Goal: Information Seeking & Learning: Check status

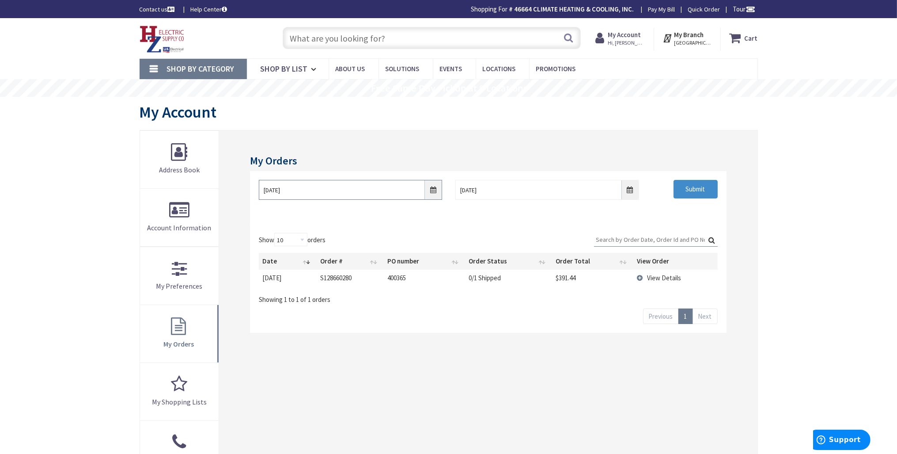
click at [292, 189] on input "8/27/2025" at bounding box center [350, 190] width 183 height 20
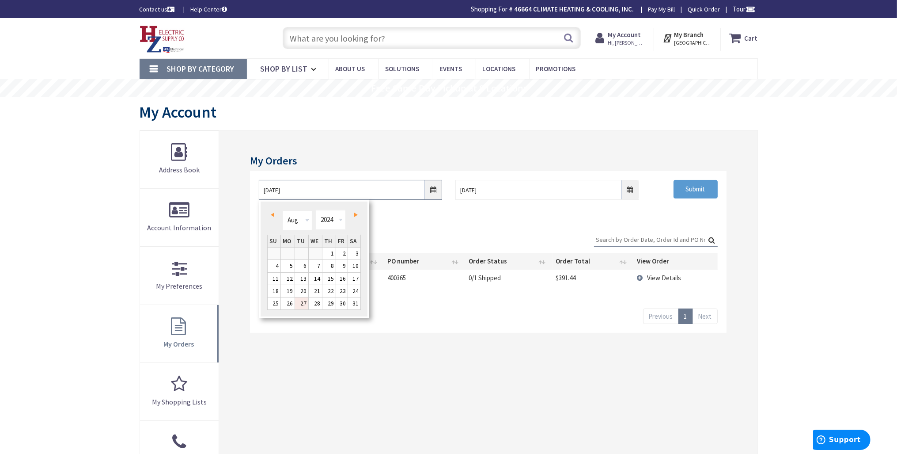
type input "8/27/2024"
click at [688, 191] on input "Submit" at bounding box center [696, 189] width 44 height 19
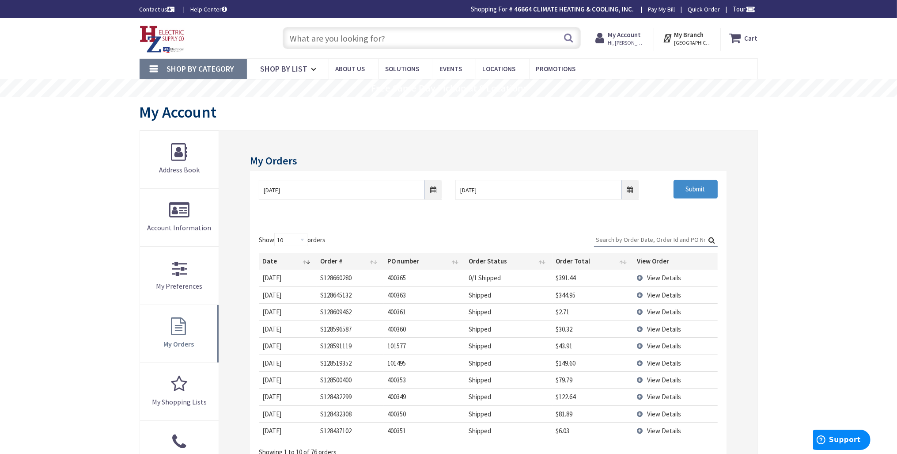
click at [628, 239] on input "Search:" at bounding box center [656, 239] width 124 height 13
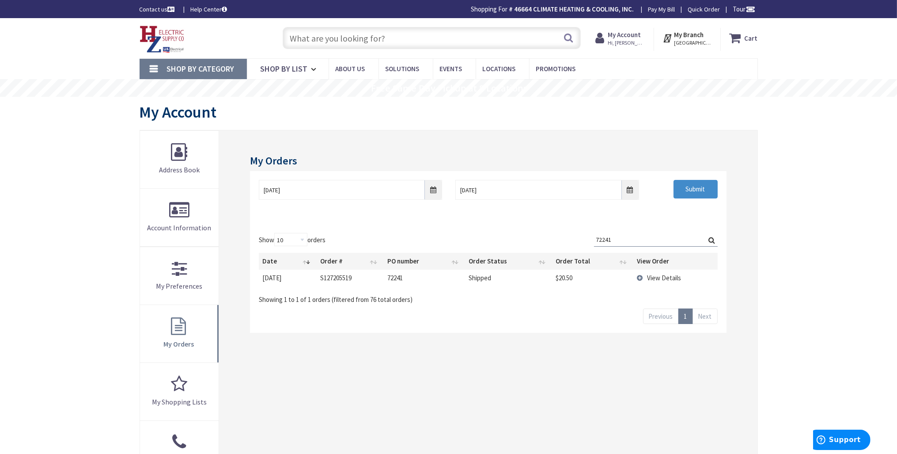
click at [640, 278] on td "View Details" at bounding box center [675, 277] width 84 height 16
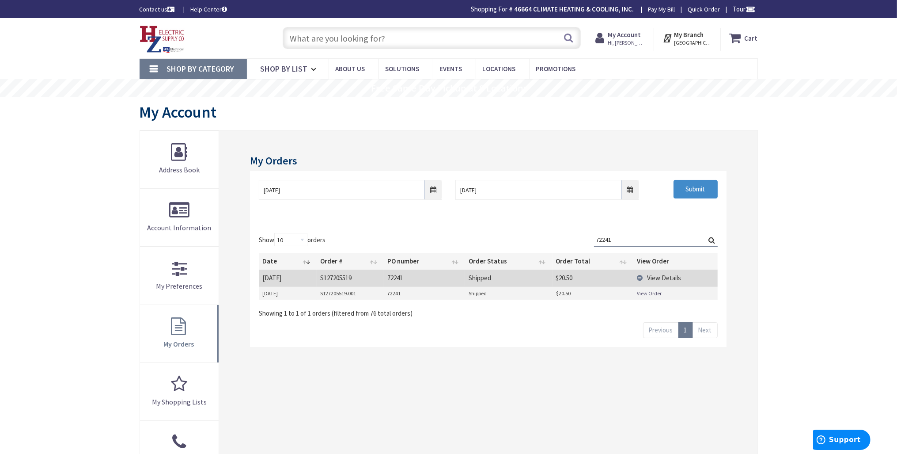
click at [650, 294] on link "View Order" at bounding box center [649, 293] width 25 height 8
click at [630, 239] on input "72241" at bounding box center [656, 239] width 124 height 13
type input "7"
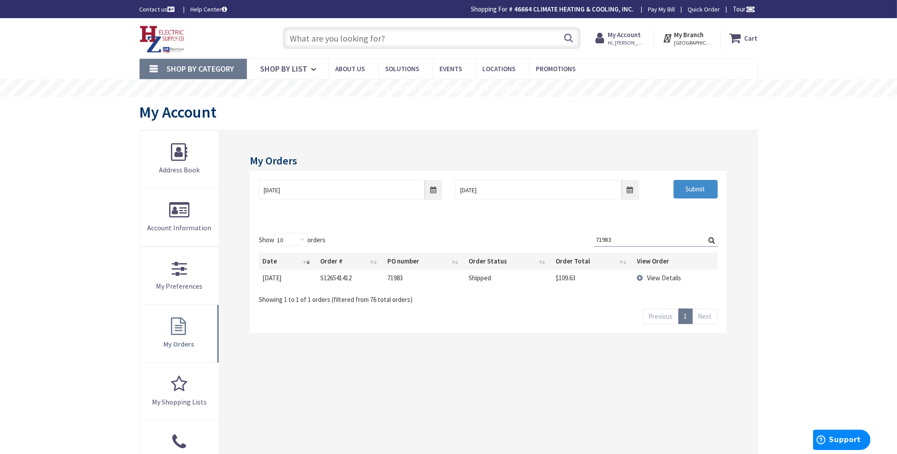
type input "71983"
click at [641, 278] on td "View Details" at bounding box center [675, 277] width 84 height 16
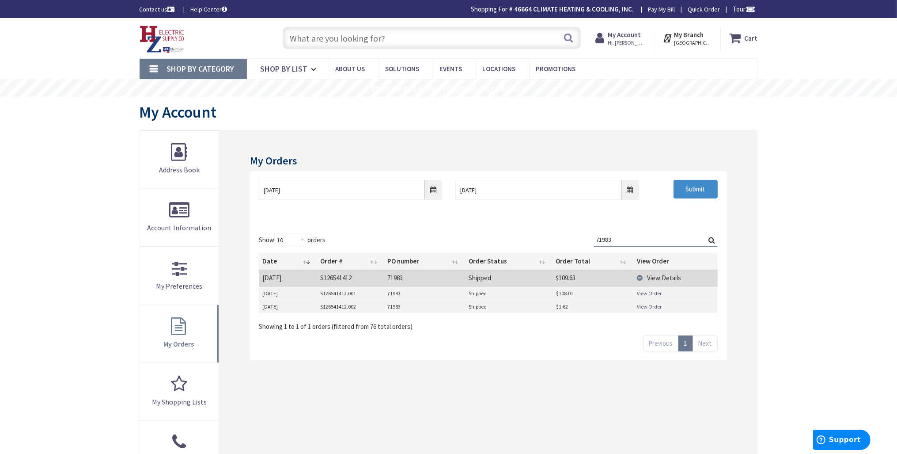
click at [642, 295] on link "View Order" at bounding box center [649, 293] width 25 height 8
click at [354, 38] on input "text" at bounding box center [432, 38] width 298 height 22
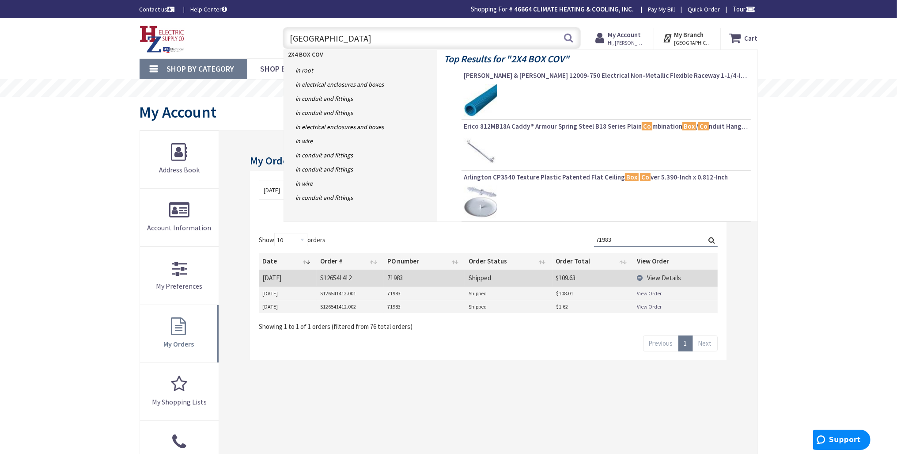
type input "2X4 BOX COVER"
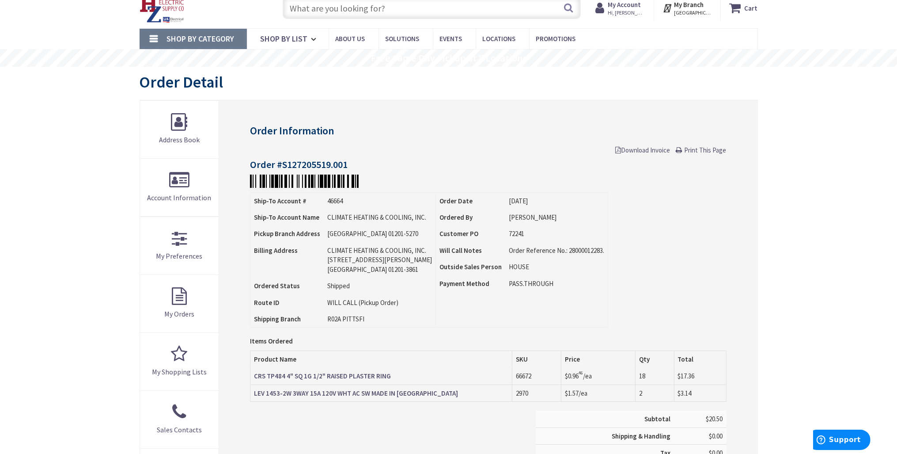
scroll to position [46, 0]
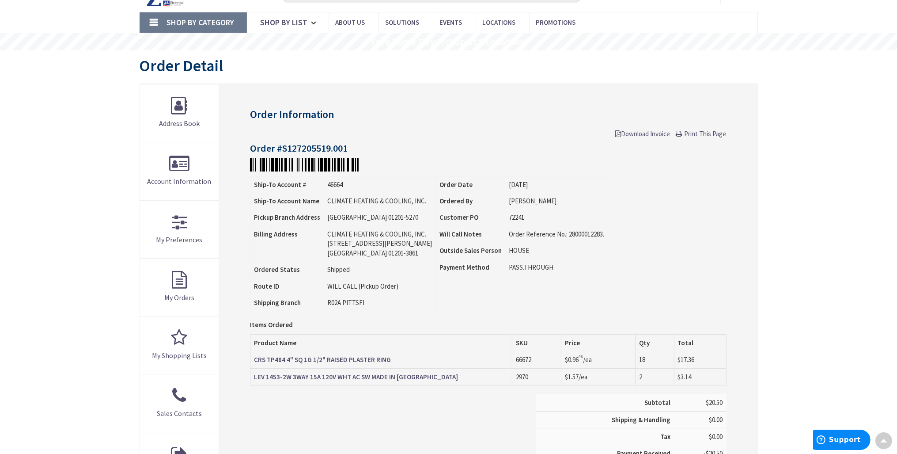
click at [300, 361] on strong "CRS TP484 4" SQ 1G 1/2" RAISED PLASTER RING" at bounding box center [322, 359] width 137 height 8
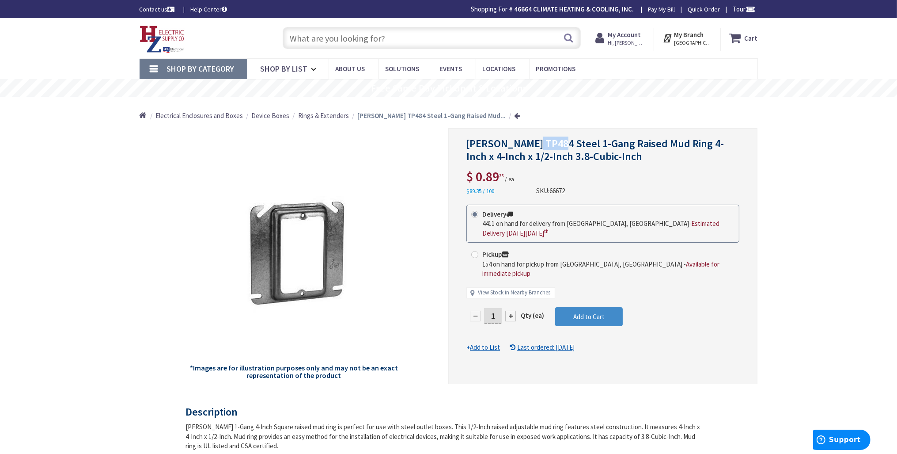
drag, startPoint x: 535, startPoint y: 141, endPoint x: 559, endPoint y: 141, distance: 23.9
click at [559, 141] on span "Crouse-Hinds TP484 Steel 1-Gang Raised Mud Ring 4-Inch x 4-Inch x 1/2-Inch 3.8-…" at bounding box center [595, 149] width 258 height 27
copy span "TP484"
click at [377, 33] on input "text" at bounding box center [432, 38] width 298 height 22
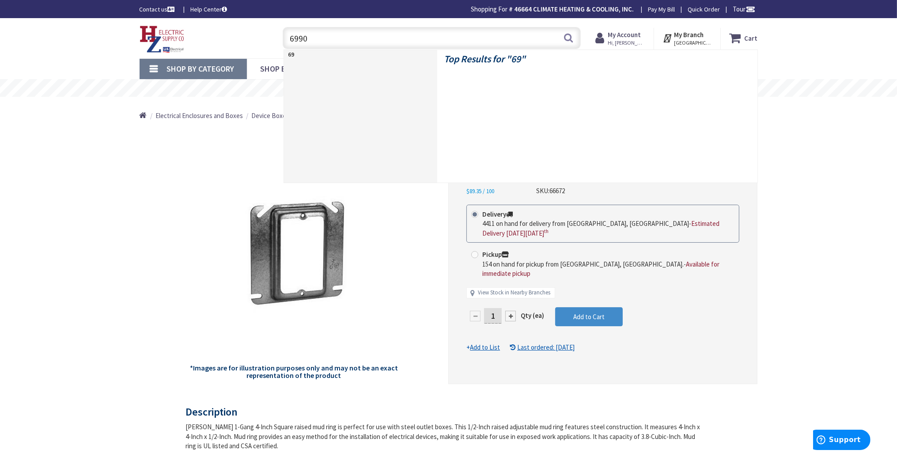
type input "69909"
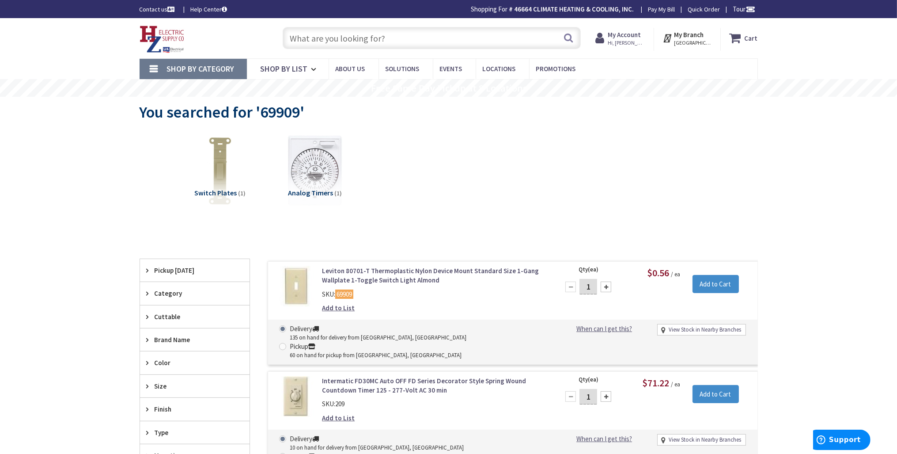
click at [635, 39] on strong "My Account" at bounding box center [624, 34] width 33 height 8
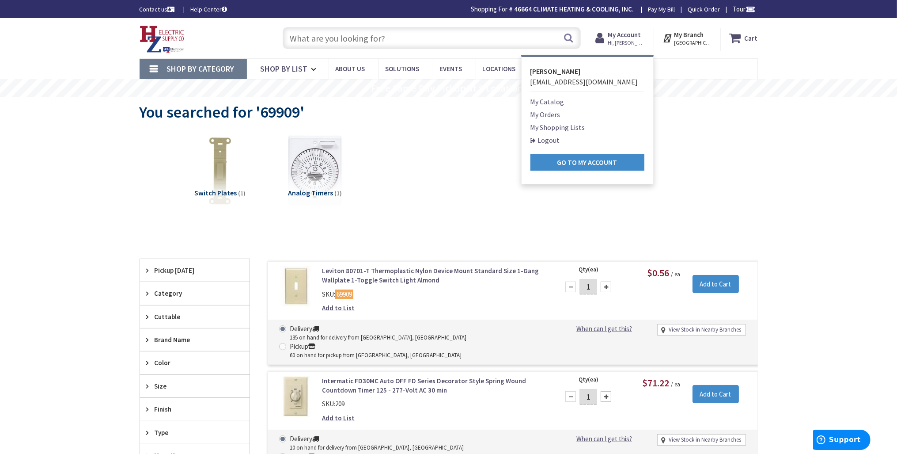
click at [558, 115] on link "My Orders" at bounding box center [545, 114] width 30 height 11
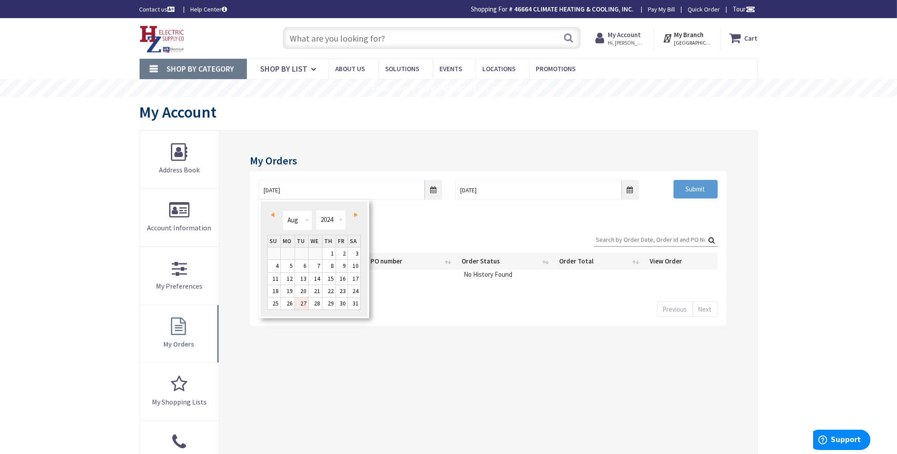
type input "[DATE]"
click at [678, 190] on input "Submit" at bounding box center [696, 189] width 44 height 19
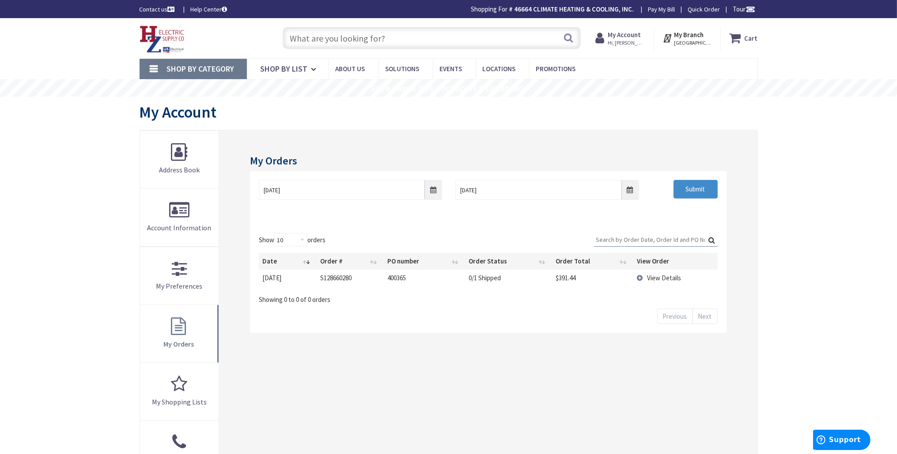
click at [621, 240] on input "Search:" at bounding box center [656, 239] width 124 height 13
type input "100357"
click at [544, 236] on div "Show 10 25 50 100 orders Search: 100357 Date Order # PO number Order Status Ord…" at bounding box center [488, 265] width 458 height 64
click at [699, 190] on input "Submit" at bounding box center [696, 189] width 44 height 19
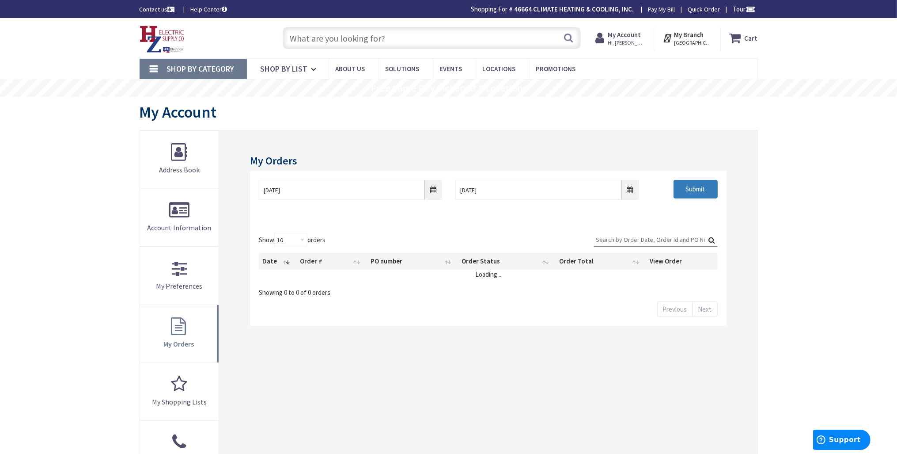
click at [700, 189] on input "Submit" at bounding box center [696, 189] width 44 height 19
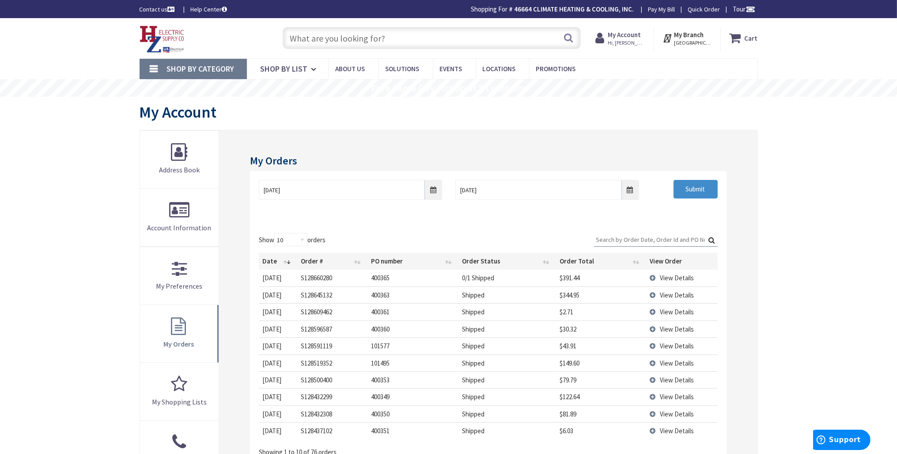
click at [617, 239] on input "Search:" at bounding box center [656, 239] width 124 height 13
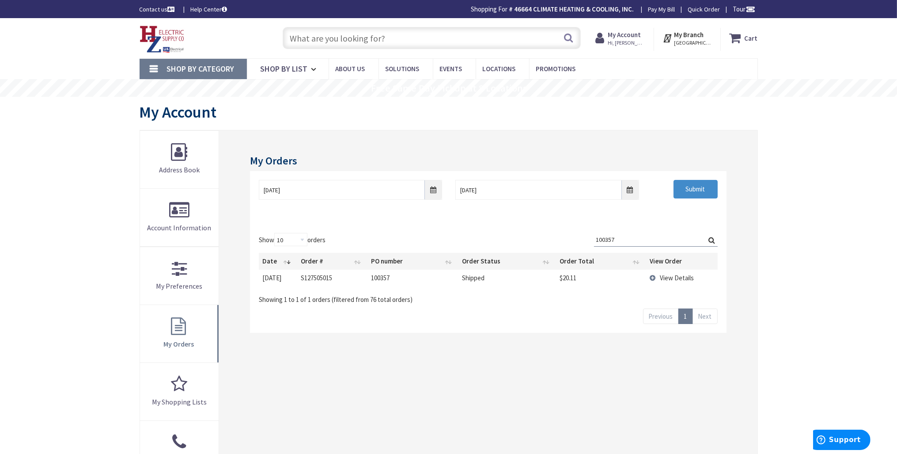
type input "100357"
click at [650, 278] on td "View Details" at bounding box center [681, 277] width 71 height 16
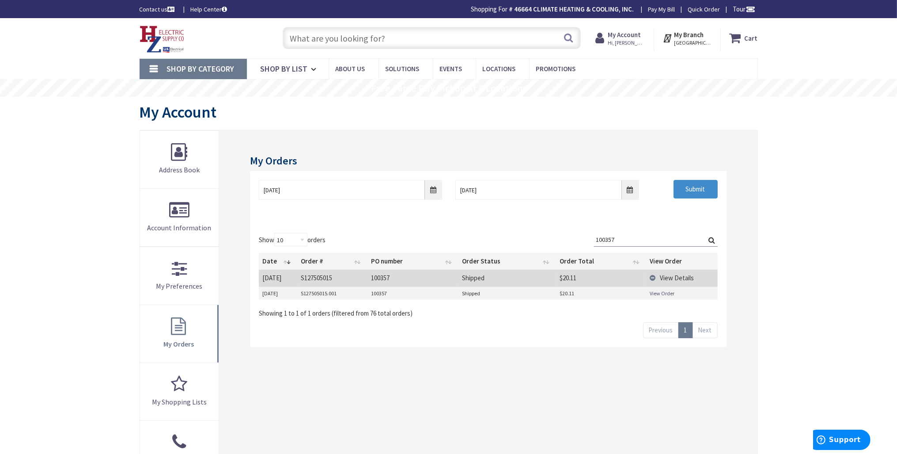
click at [666, 293] on link "View Order" at bounding box center [662, 293] width 25 height 8
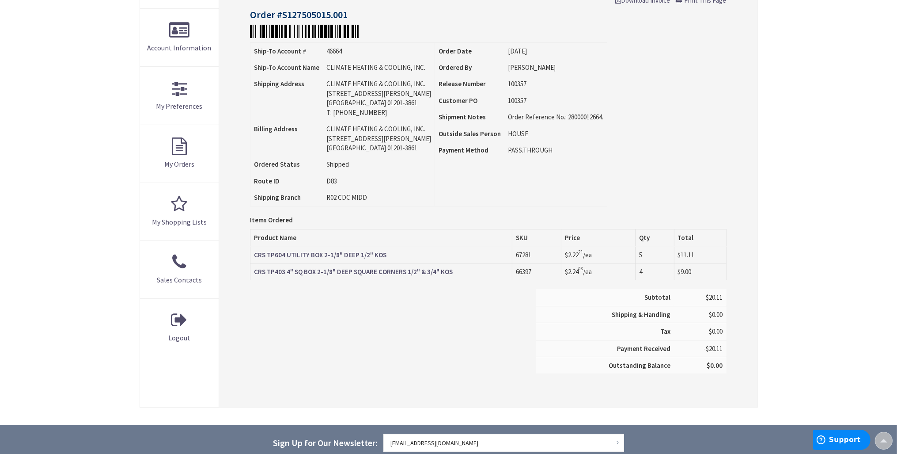
click at [343, 254] on strong "CRS TP604 UTILITY BOX 2-1/8" DEEP 1/2" KOS" at bounding box center [320, 254] width 133 height 8
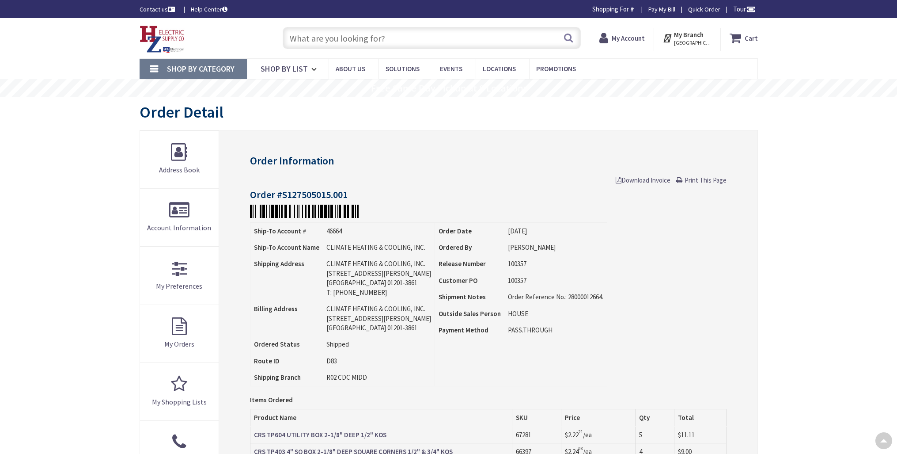
click at [356, 430] on strong "CRS TP604 UTILITY BOX 2-1/8" DEEP 1/2" KOS" at bounding box center [320, 434] width 133 height 8
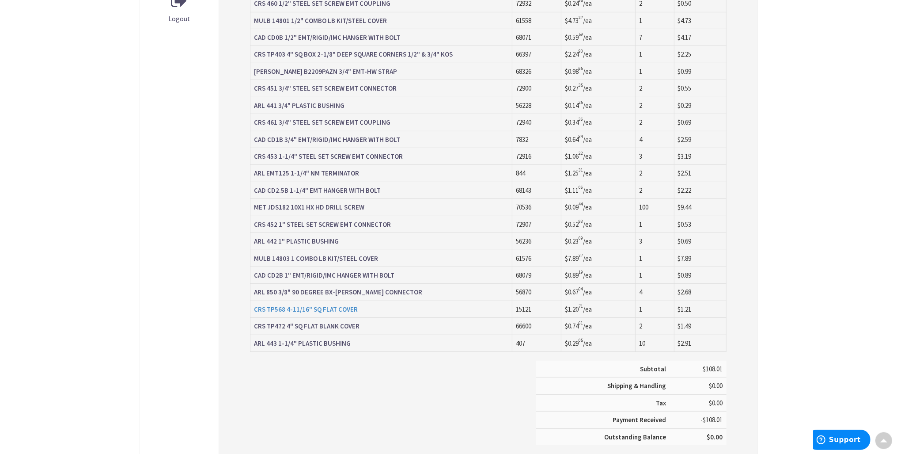
scroll to position [513, 0]
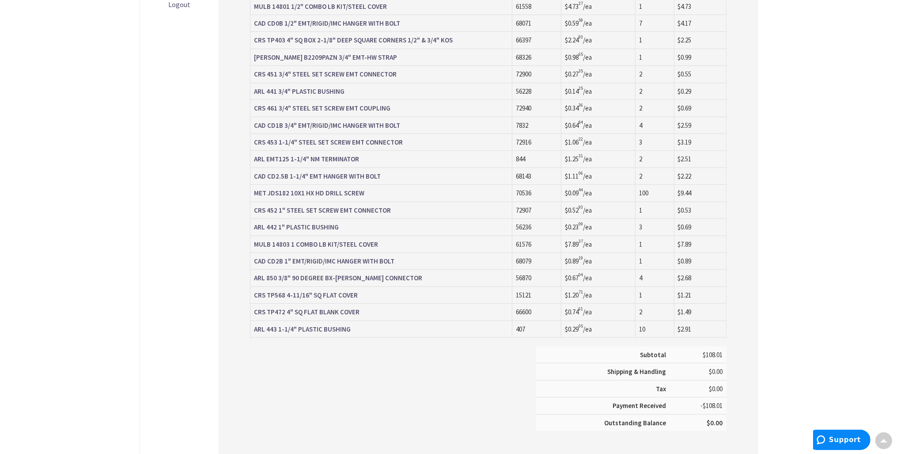
click at [307, 308] on strong "CRS TP472 4" SQ FLAT BLANK COVER" at bounding box center [307, 311] width 106 height 8
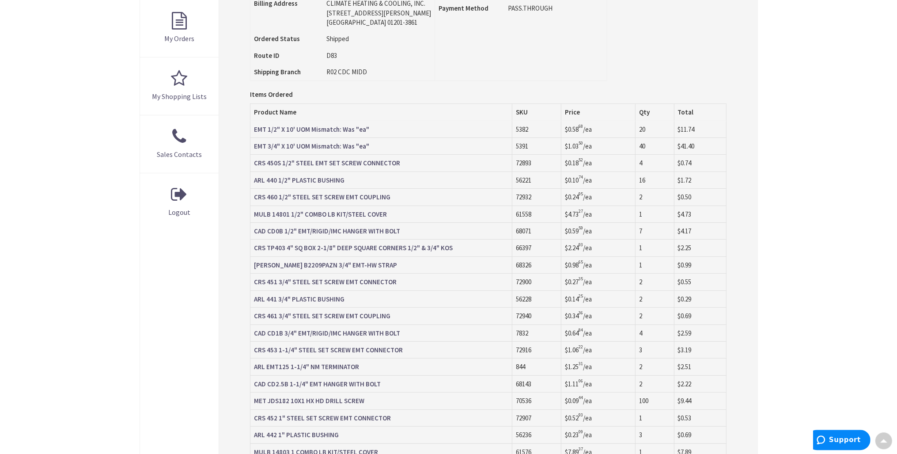
scroll to position [326, 0]
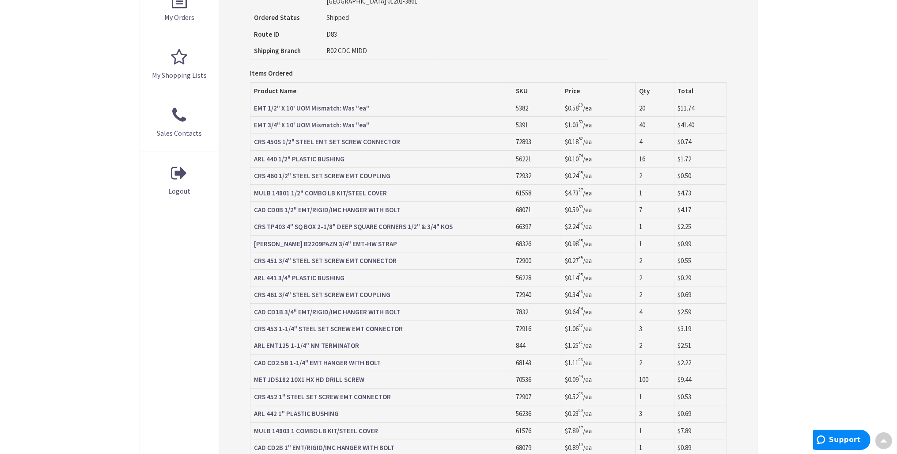
click at [301, 223] on strong "CRS TP403 4" SQ BOX 2-1/8" DEEP SQUARE CORNERS 1/2" & 3/4" KOS" at bounding box center [353, 226] width 199 height 8
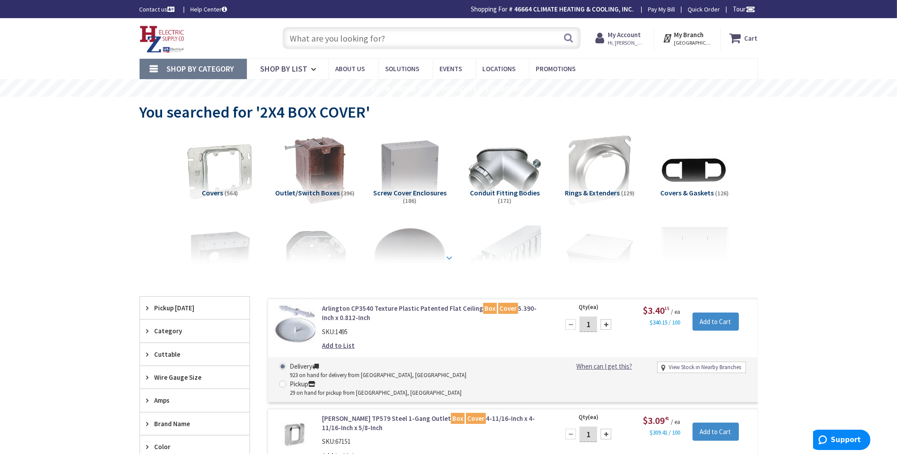
click at [452, 256] on strong at bounding box center [449, 258] width 11 height 10
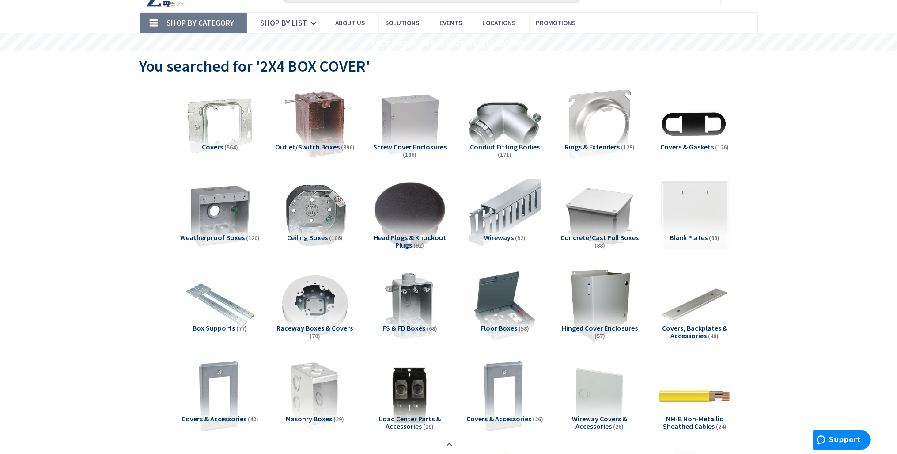
scroll to position [46, 0]
click at [691, 237] on span "Blank Plates" at bounding box center [689, 236] width 38 height 9
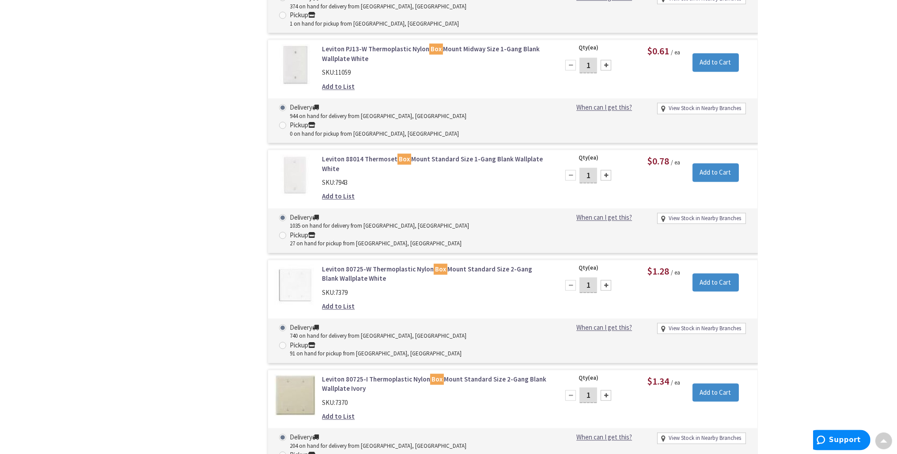
scroll to position [2390, 0]
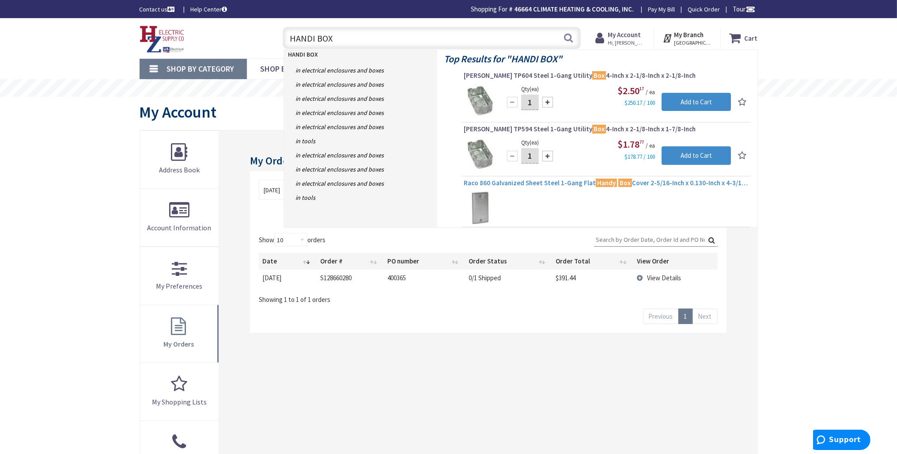
type input "HANDI BOX"
click at [540, 181] on span "Raco 860 Galvanized Sheet Steel 1-Gang Flat Handy Box Cover 2-5/16-Inch x 0.130…" at bounding box center [606, 182] width 285 height 9
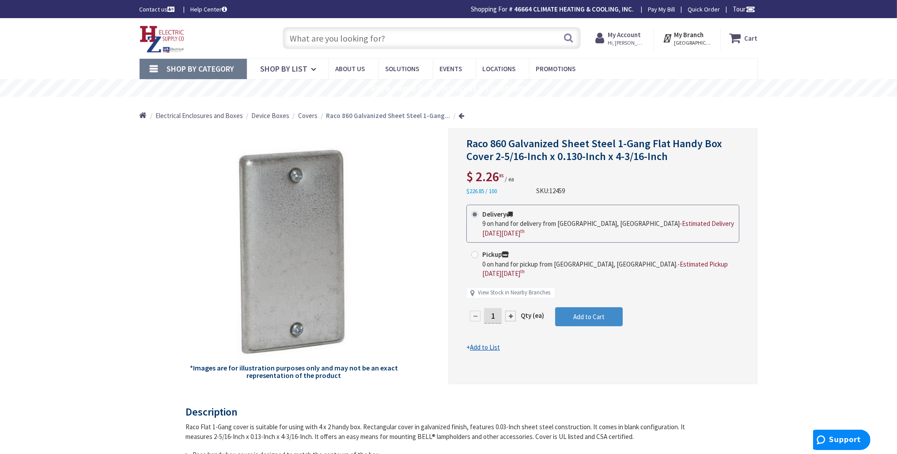
click at [303, 115] on span "Covers" at bounding box center [307, 115] width 19 height 8
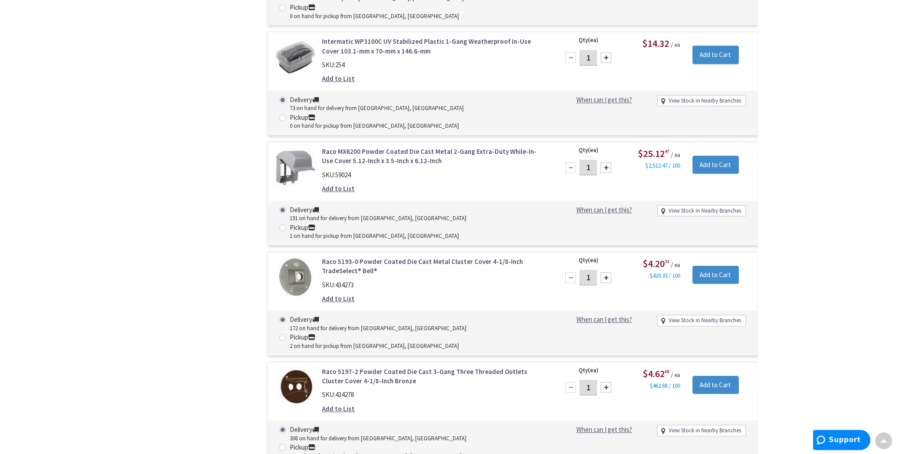
scroll to position [7306, 0]
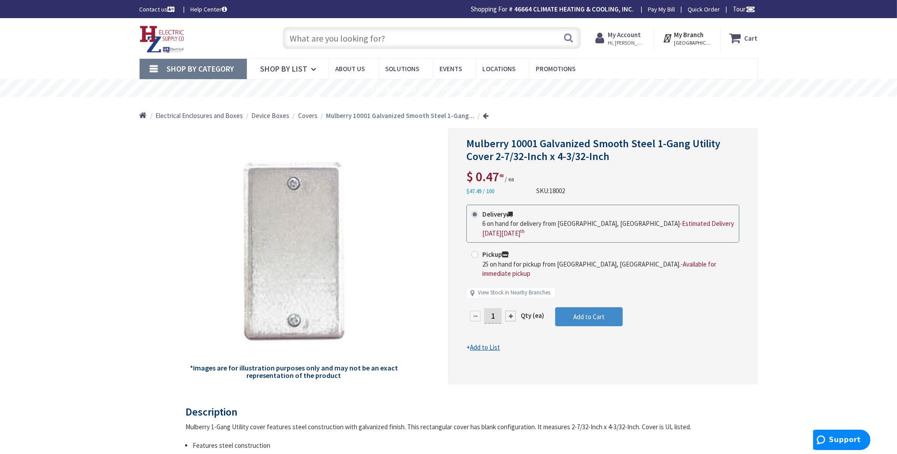
click at [301, 117] on span "Covers" at bounding box center [307, 115] width 19 height 8
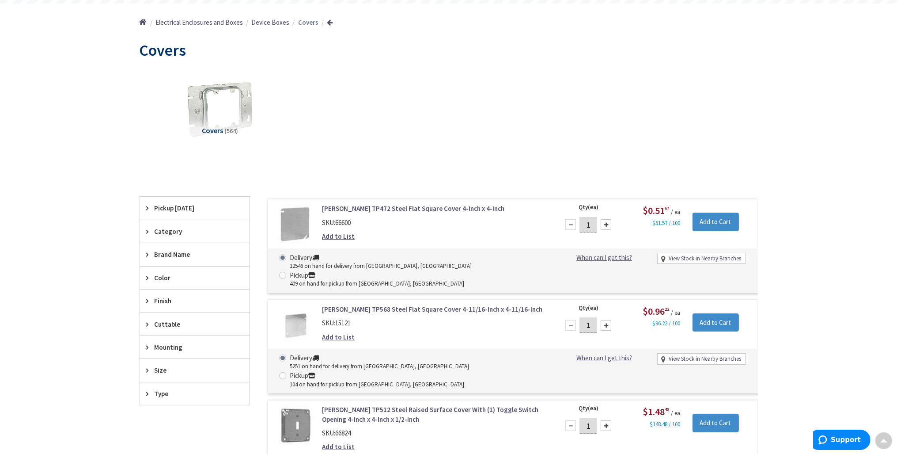
click at [174, 231] on span "Category" at bounding box center [191, 231] width 72 height 9
click at [157, 366] on span "Size" at bounding box center [191, 369] width 72 height 9
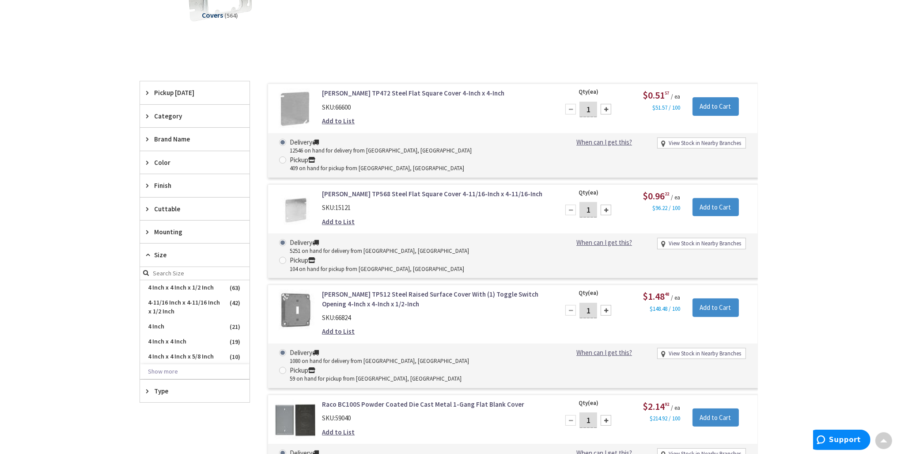
scroll to position [233, 0]
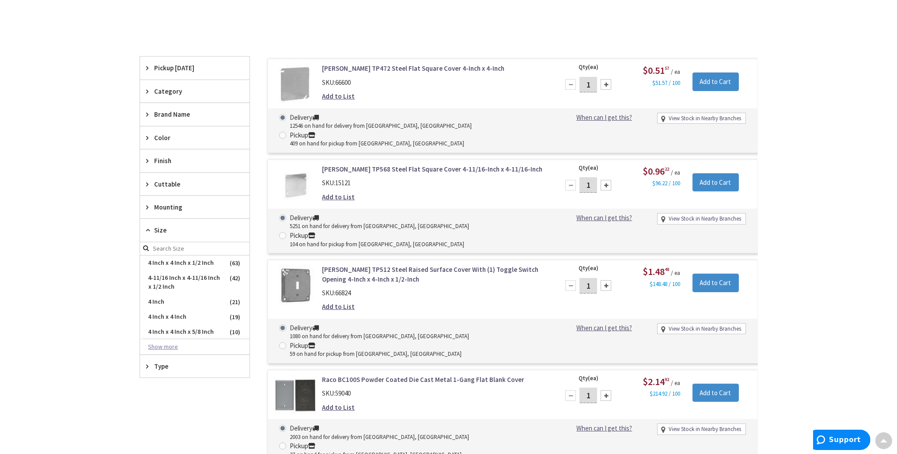
click at [156, 347] on button "Show more" at bounding box center [195, 346] width 110 height 15
click at [204, 380] on span "2-1/8 Inch x 4 Inch" at bounding box center [195, 385] width 110 height 15
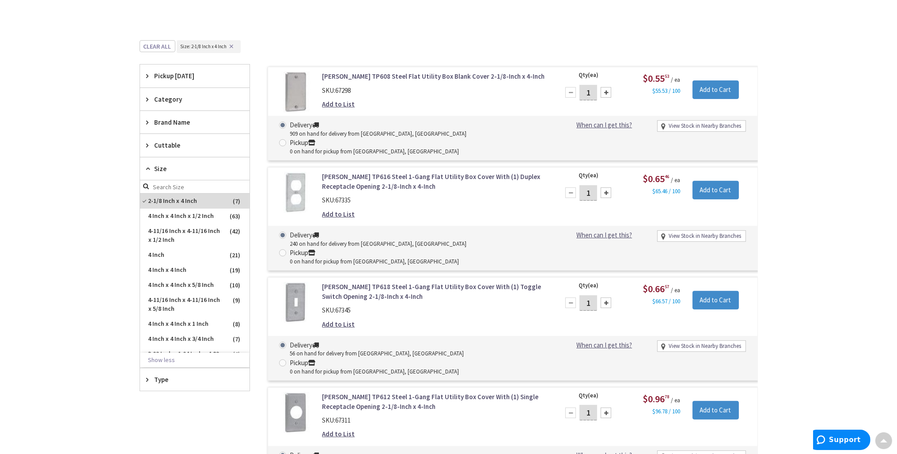
click at [98, 291] on div "Skip to Content Toggle Nav Search Cart My Cart Close" at bounding box center [448, 416] width 897 height 1262
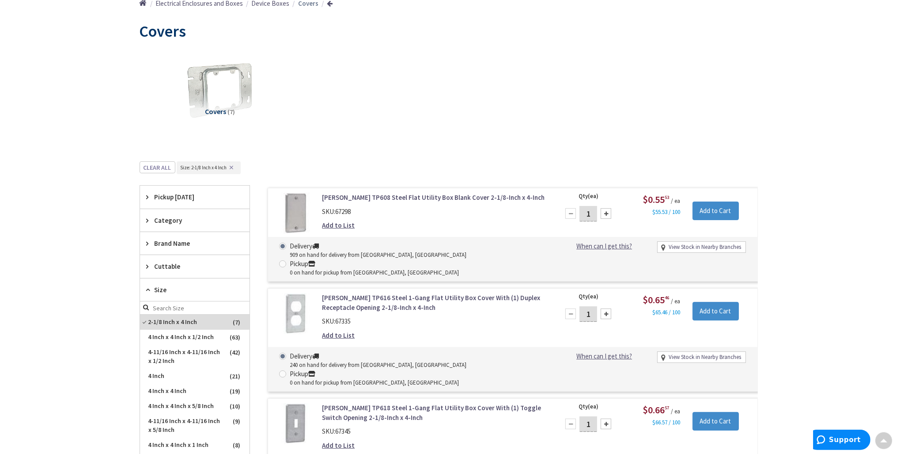
scroll to position [93, 0]
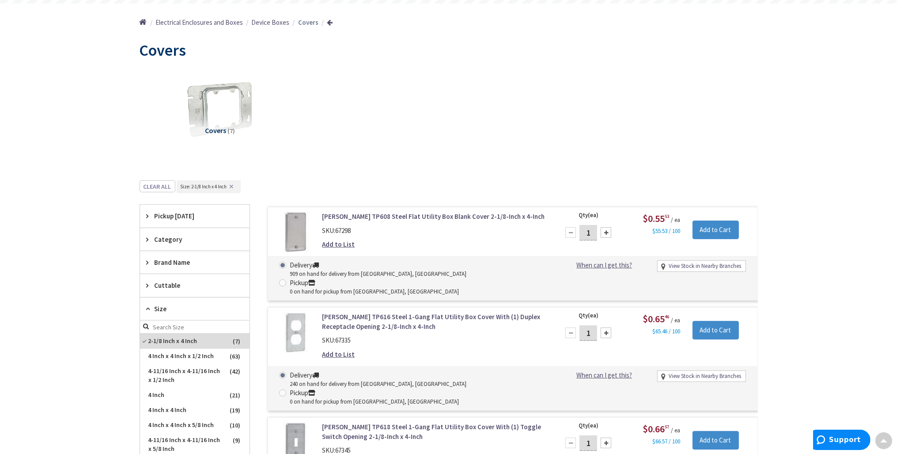
click at [233, 185] on button "✕" at bounding box center [232, 186] width 10 height 6
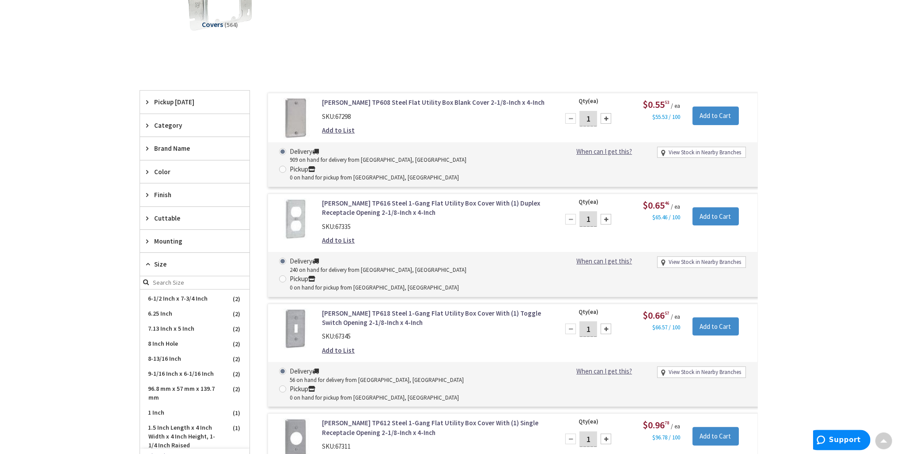
scroll to position [0, 0]
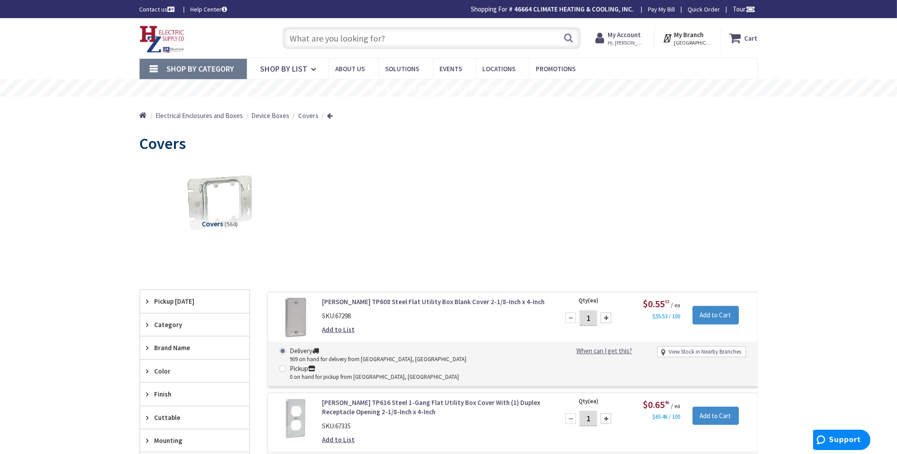
click at [359, 36] on input "text" at bounding box center [432, 38] width 298 height 22
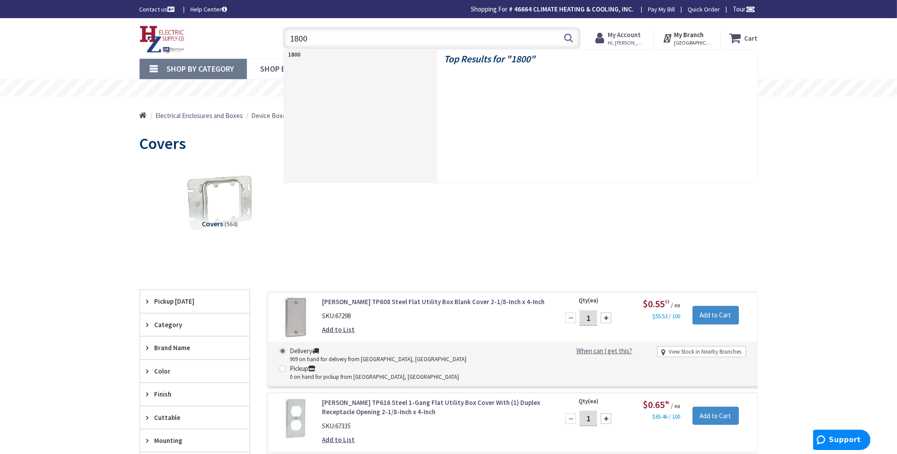
type input "18002"
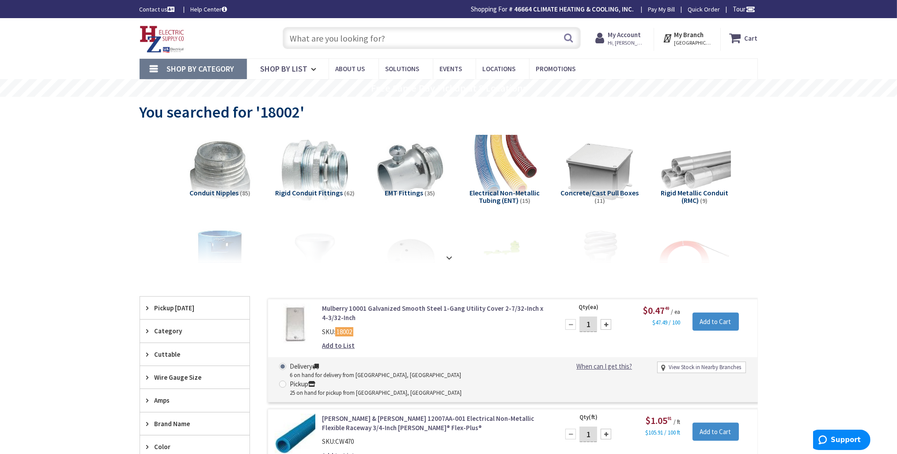
click at [418, 310] on link "Mulberry 10001 Galvanized Smooth Steel 1-Gang Utility Cover 2-7/32-Inch x 4-3/3…" at bounding box center [434, 312] width 225 height 19
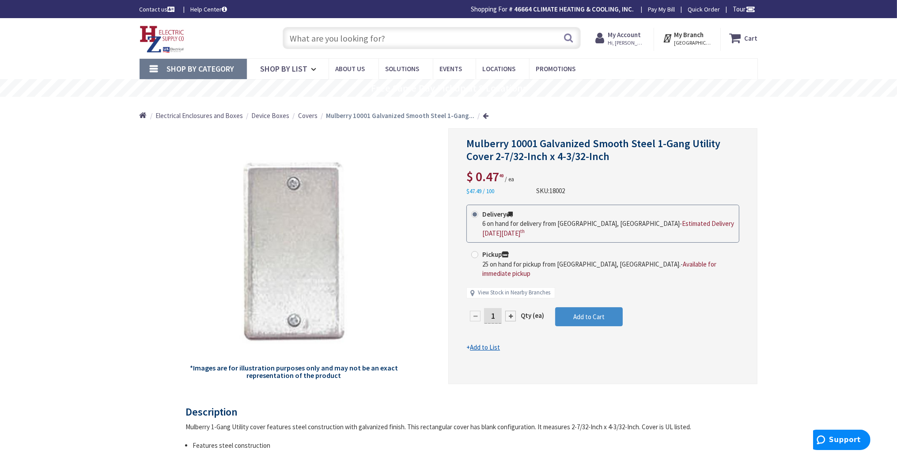
click at [400, 37] on input "text" at bounding box center [432, 38] width 298 height 22
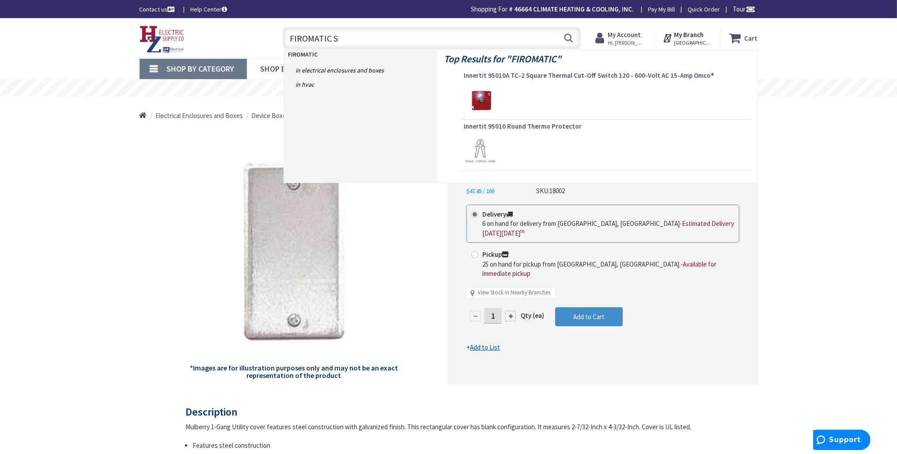
type input "FIROMATIC SQ"
